Goal: Check status: Check status

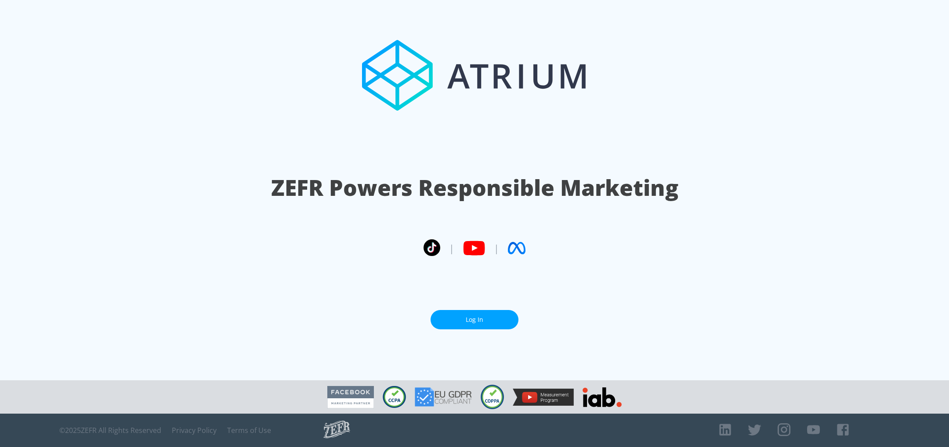
click at [485, 317] on link "Log In" at bounding box center [475, 320] width 88 height 20
